Goal: Transaction & Acquisition: Book appointment/travel/reservation

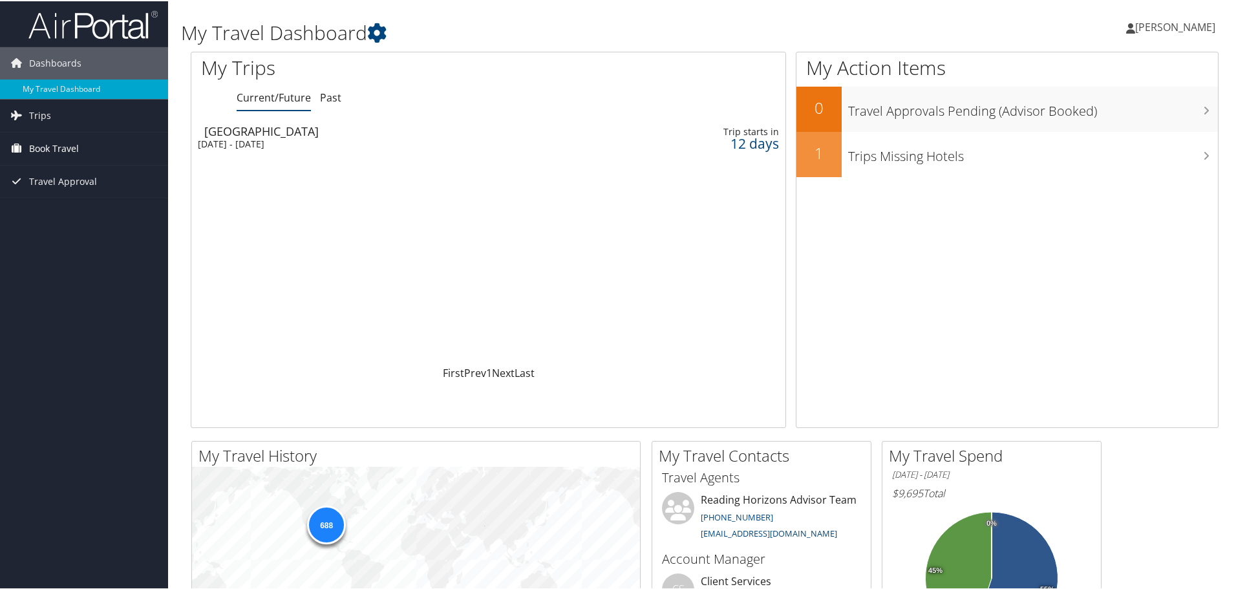
click at [39, 147] on span "Book Travel" at bounding box center [54, 147] width 50 height 32
click at [45, 206] on link "Book/Manage Online Trips" at bounding box center [84, 211] width 168 height 19
